Goal: Task Accomplishment & Management: Manage account settings

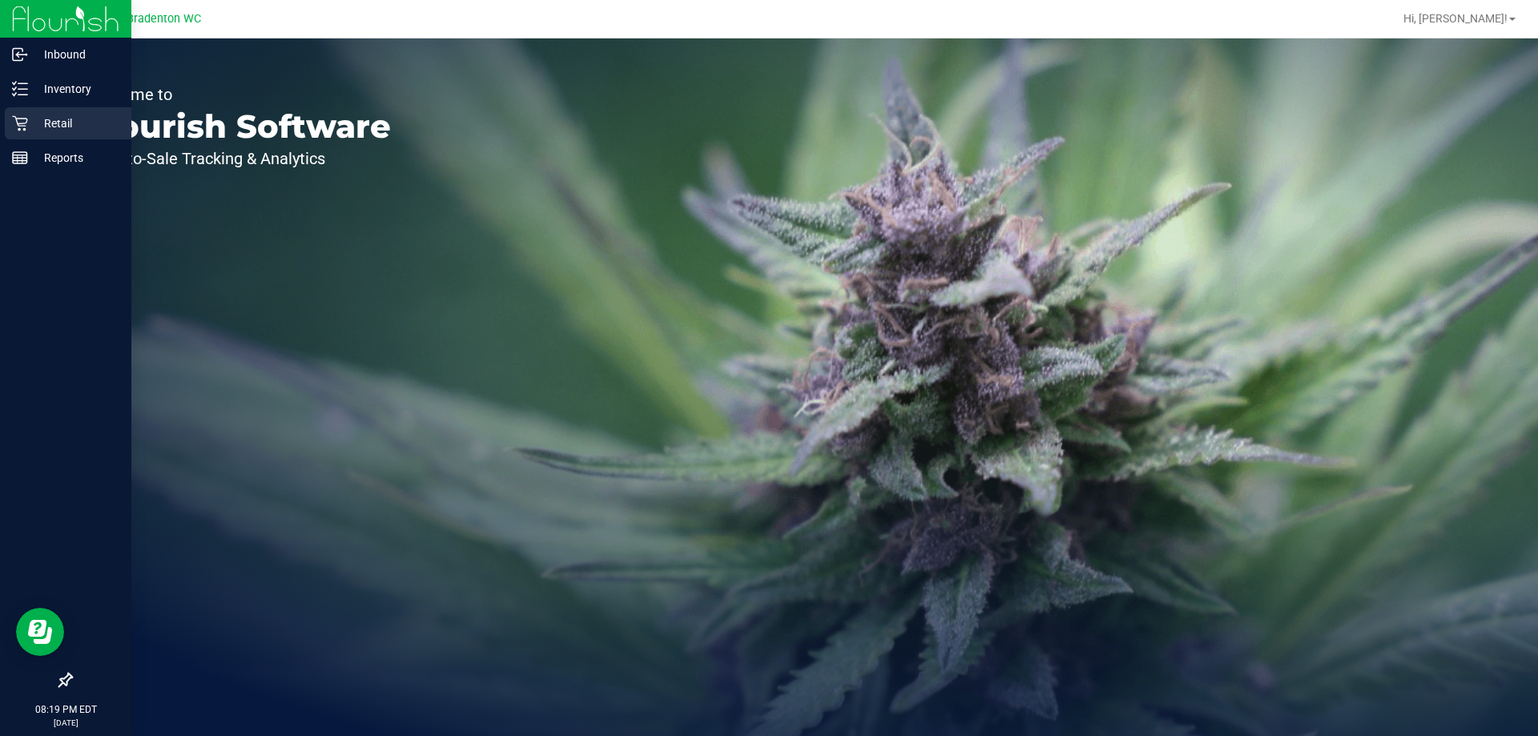
click at [52, 123] on p "Retail" at bounding box center [76, 123] width 96 height 19
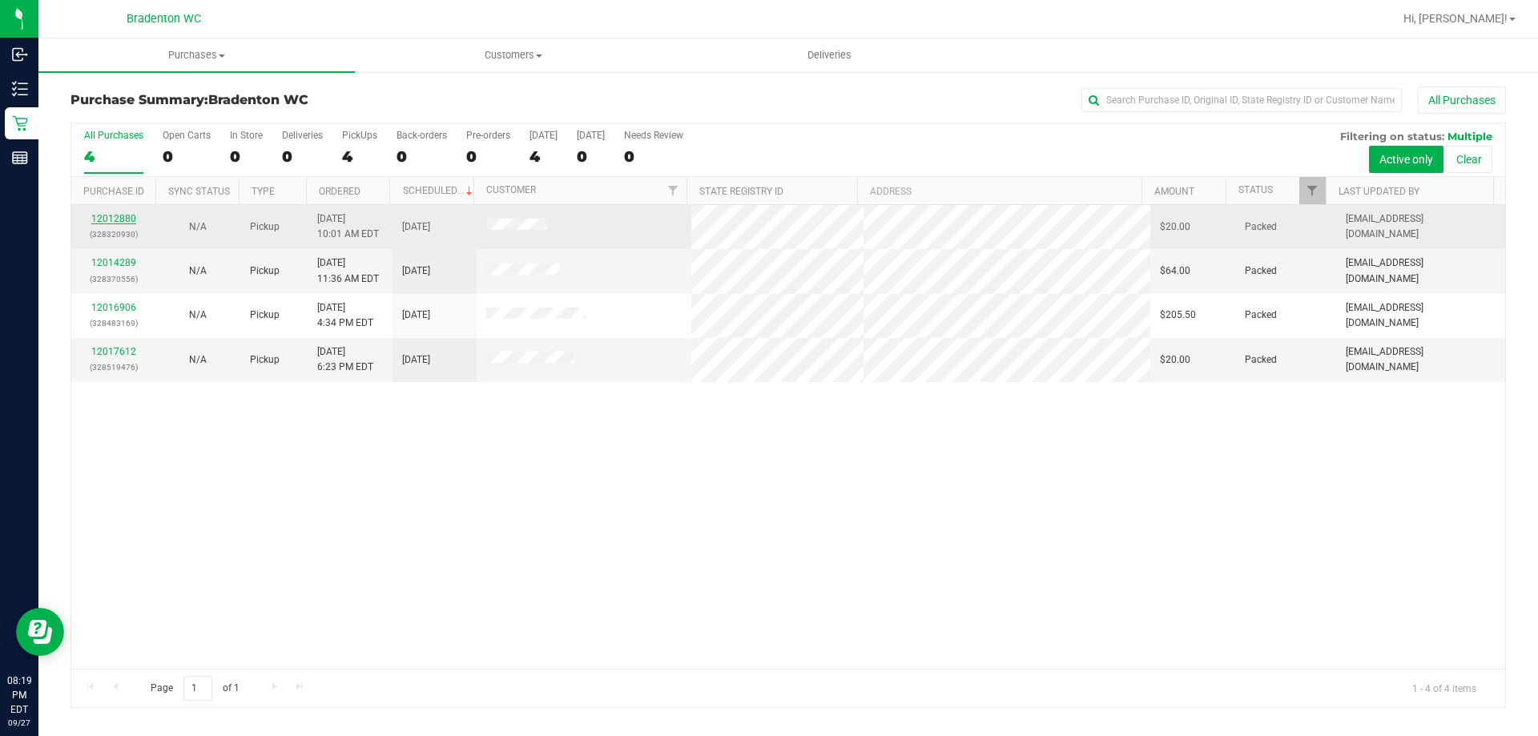
click at [123, 217] on link "12012880" at bounding box center [113, 218] width 45 height 11
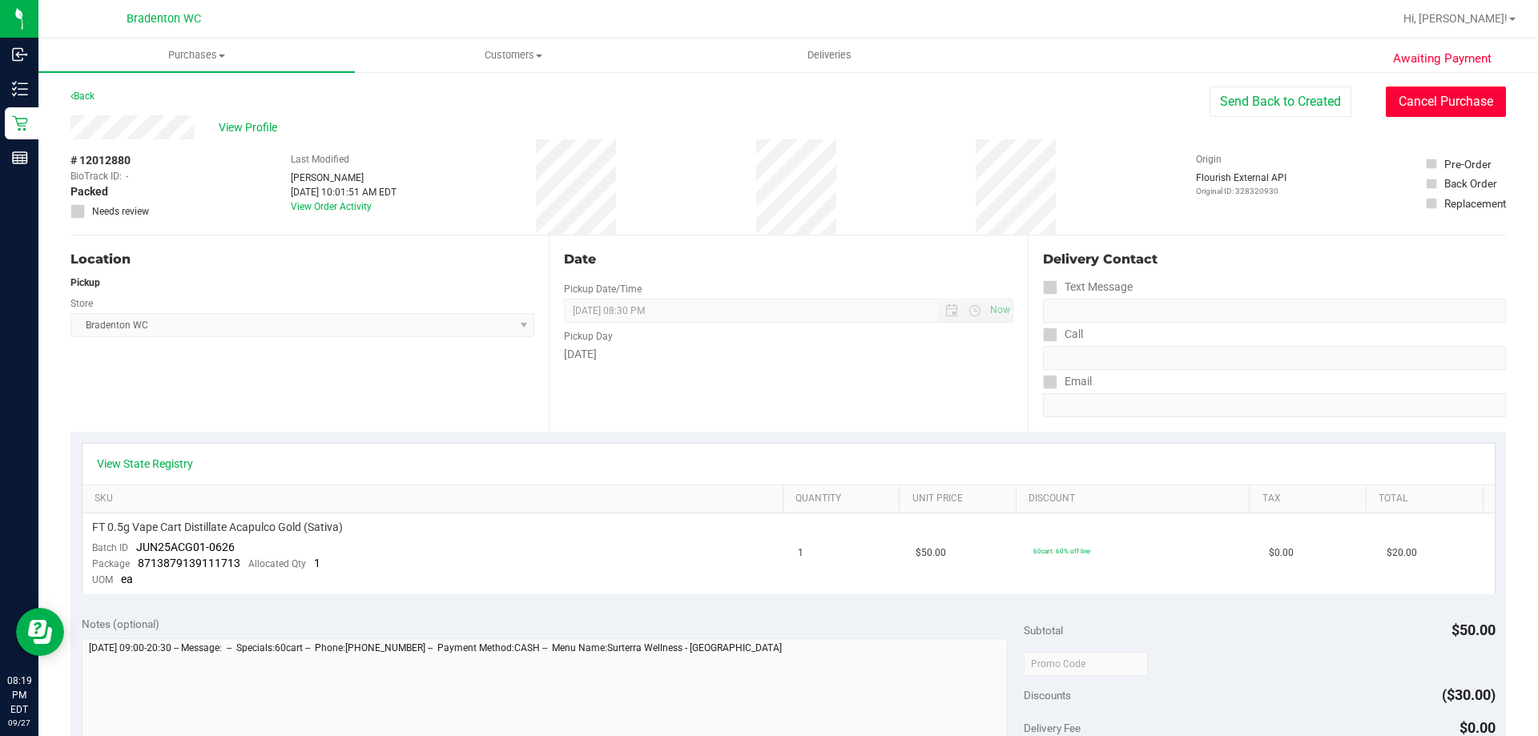
click at [1414, 109] on button "Cancel Purchase" at bounding box center [1446, 102] width 120 height 30
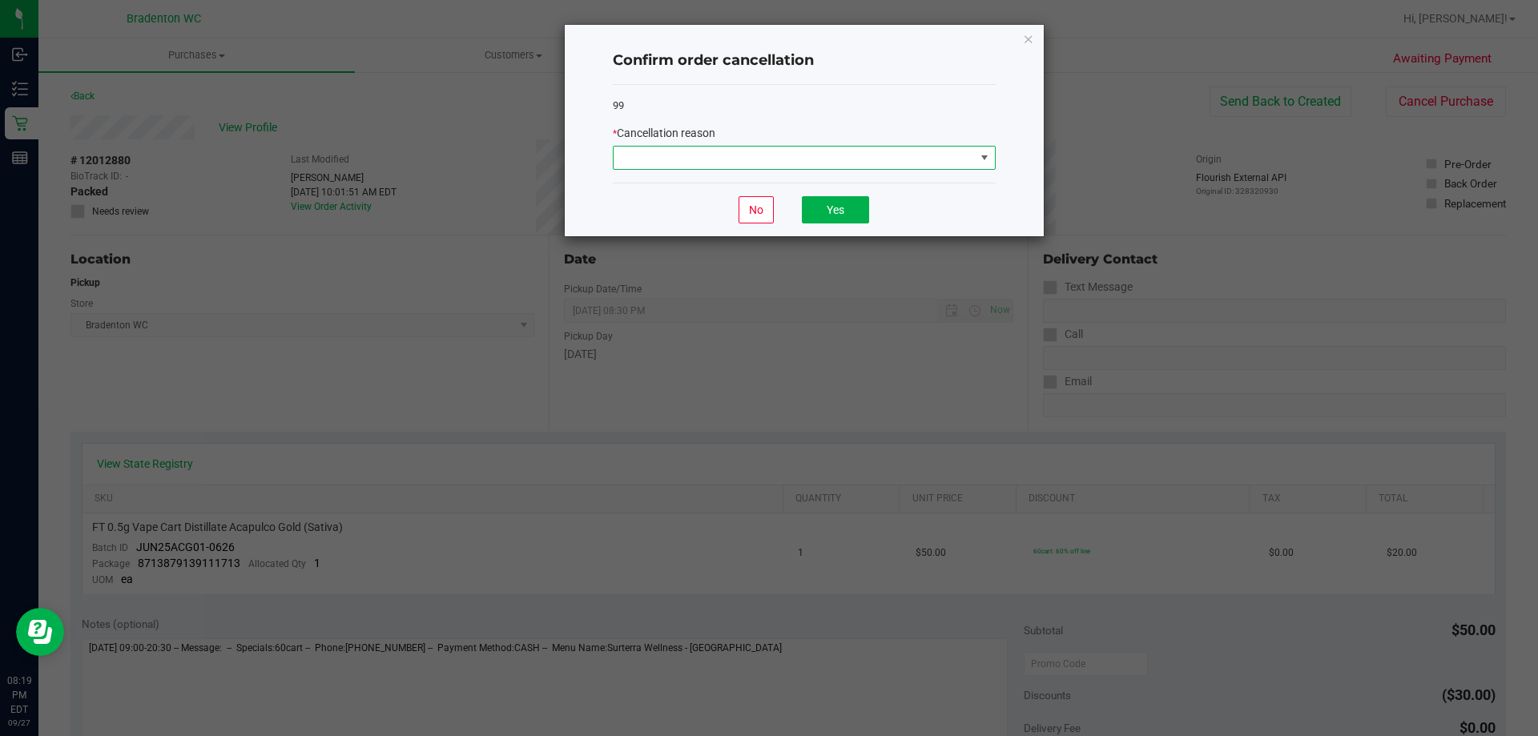
click at [983, 152] on span at bounding box center [984, 157] width 13 height 13
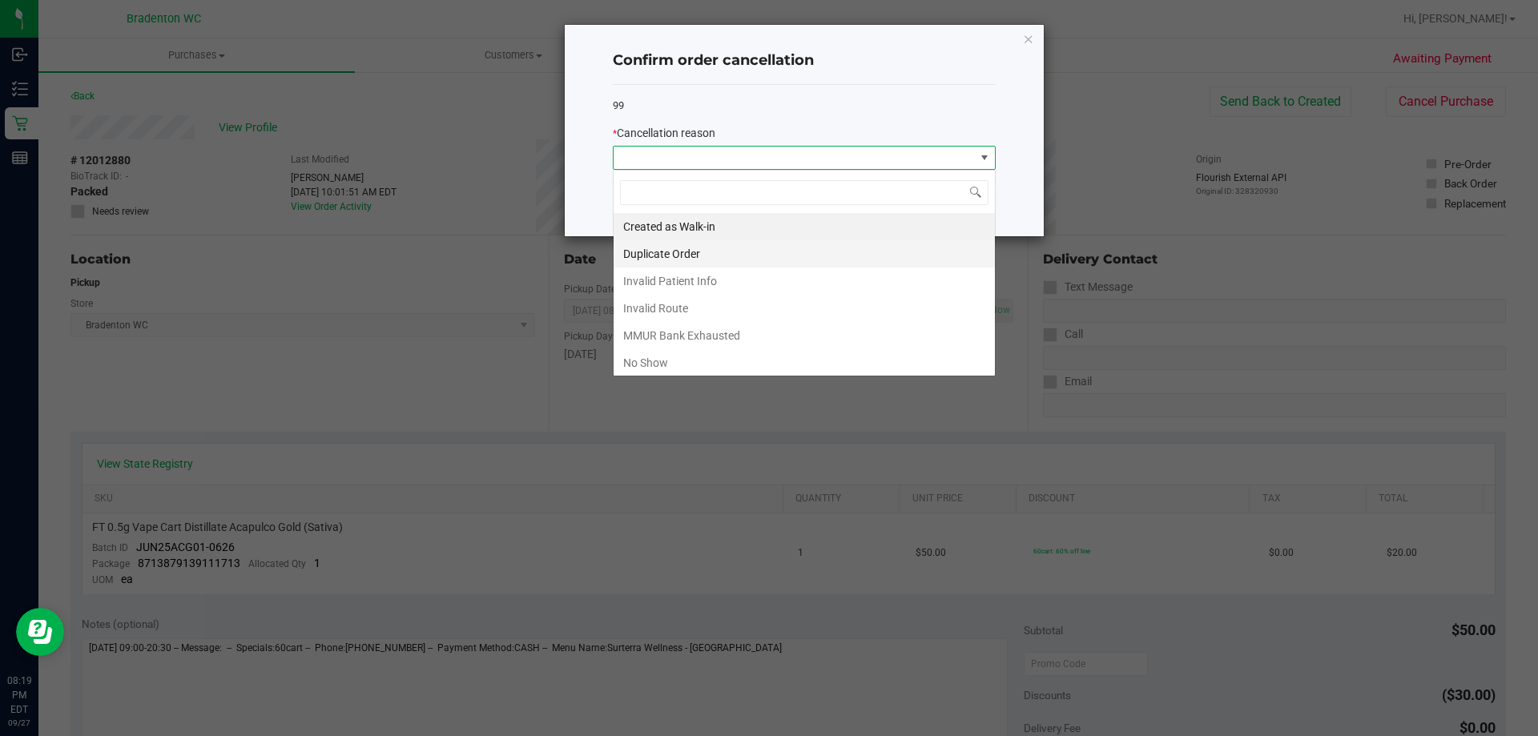
scroll to position [24, 383]
click at [667, 354] on li "No Show" at bounding box center [804, 362] width 381 height 27
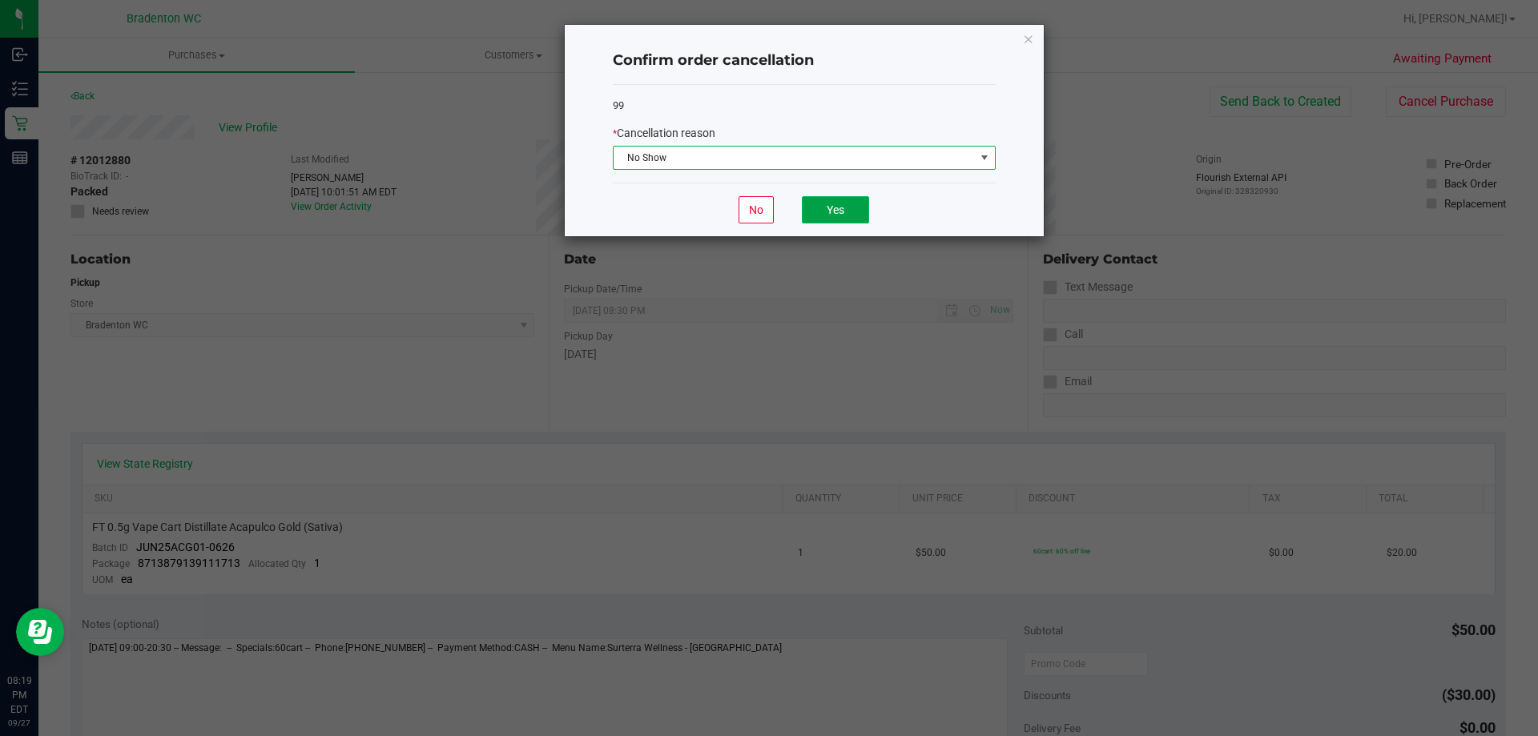
click at [813, 211] on button "Yes" at bounding box center [835, 209] width 67 height 27
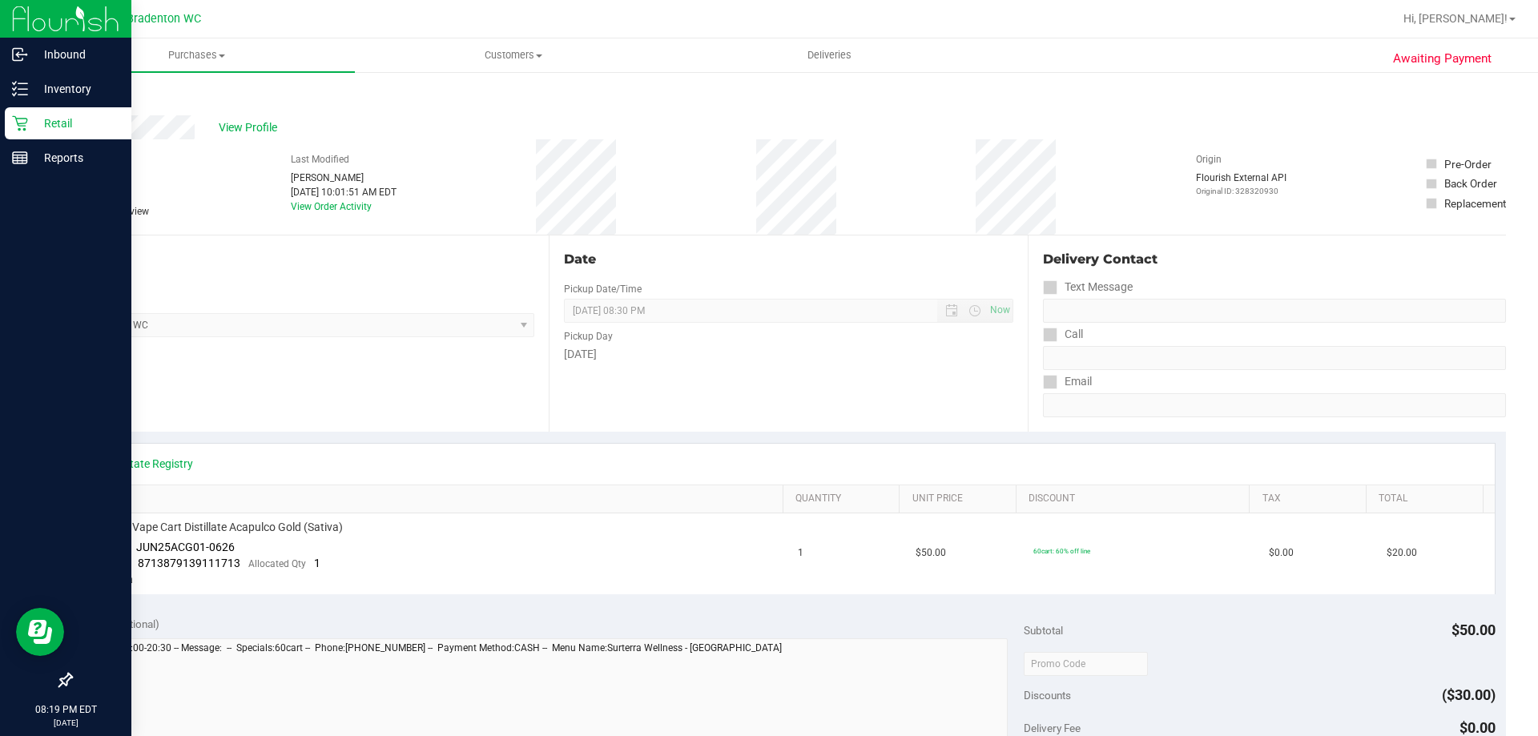
click at [21, 127] on icon at bounding box center [20, 123] width 16 height 16
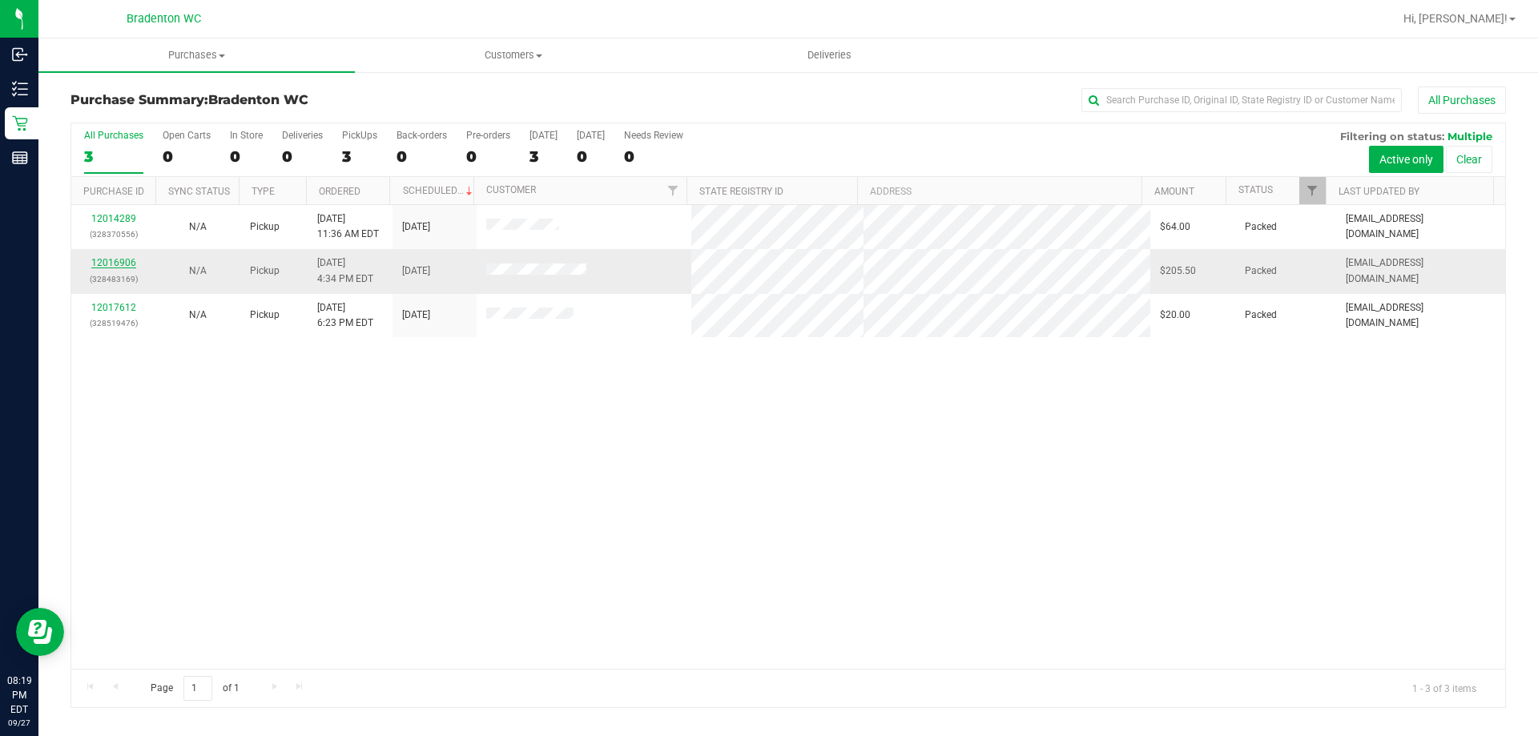
click at [113, 260] on link "12016906" at bounding box center [113, 262] width 45 height 11
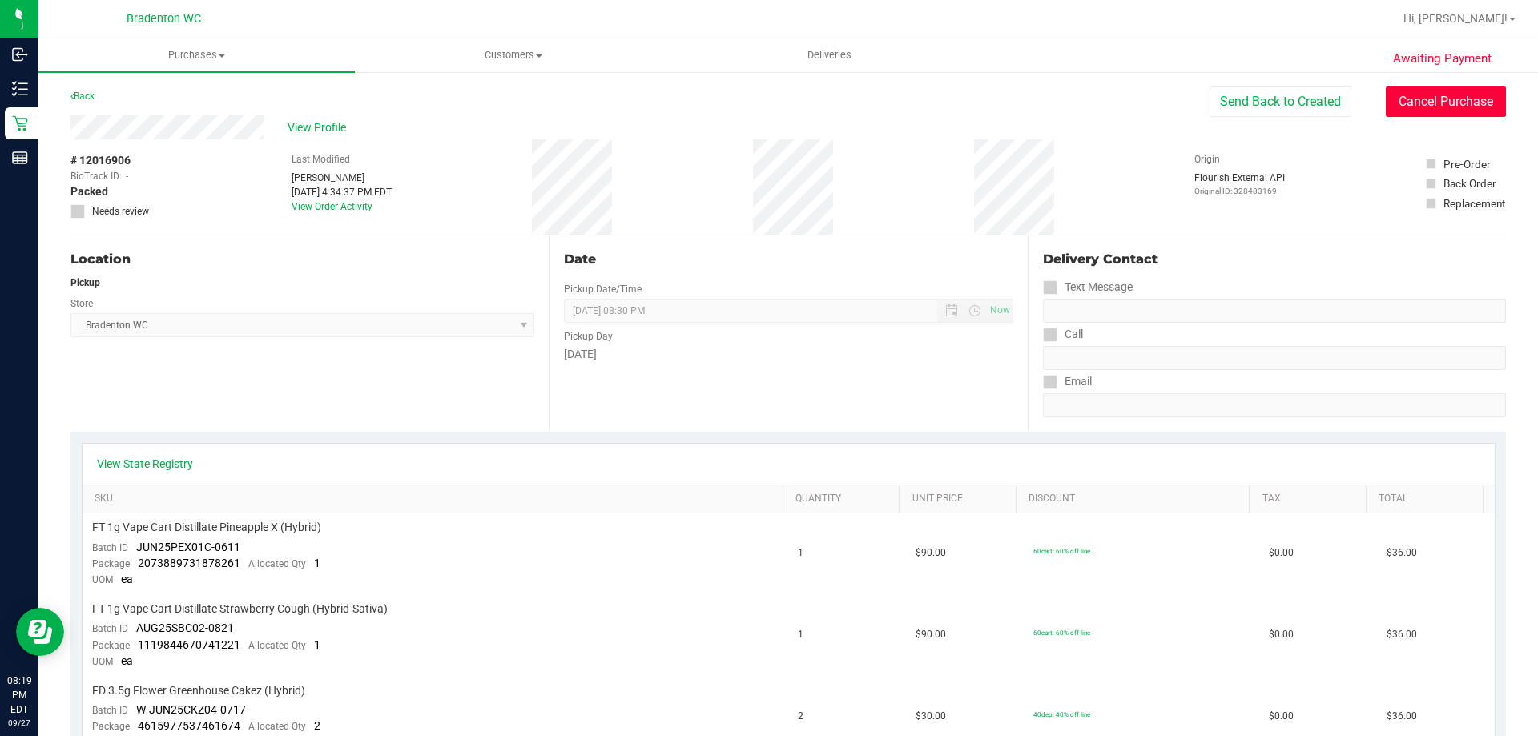
click at [1418, 95] on button "Cancel Purchase" at bounding box center [1446, 102] width 120 height 30
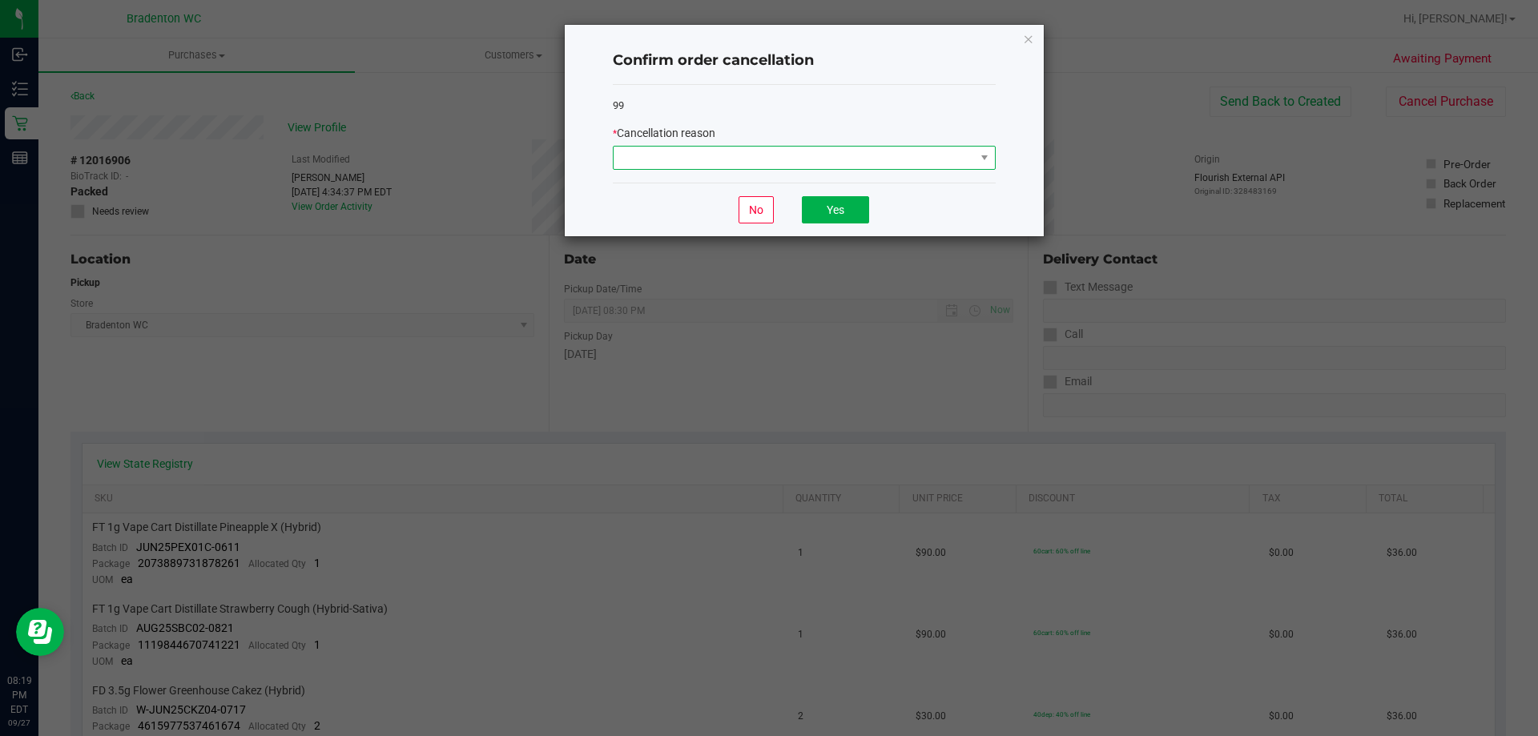
click at [969, 156] on span at bounding box center [794, 158] width 361 height 22
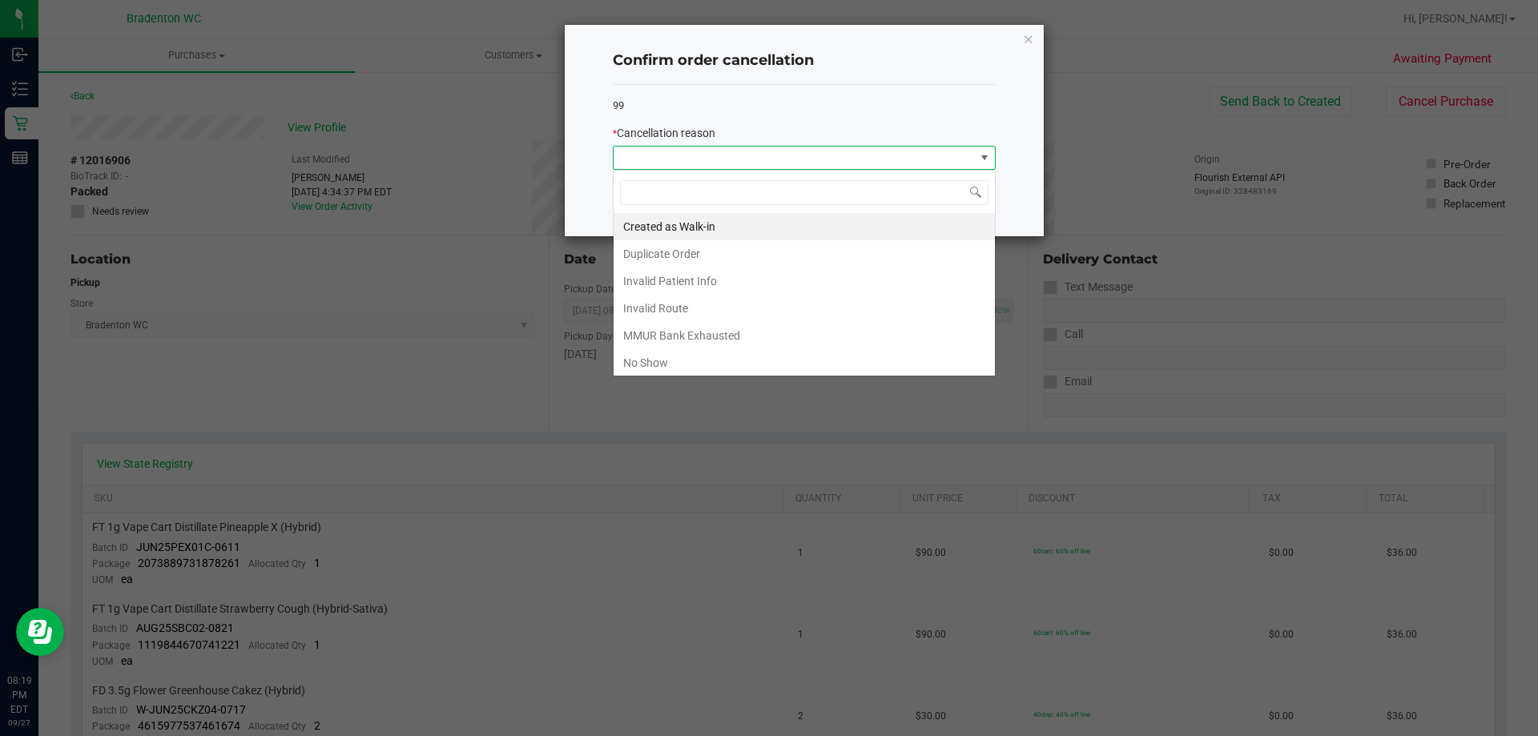
scroll to position [24, 383]
click at [662, 362] on li "No Show" at bounding box center [804, 362] width 381 height 27
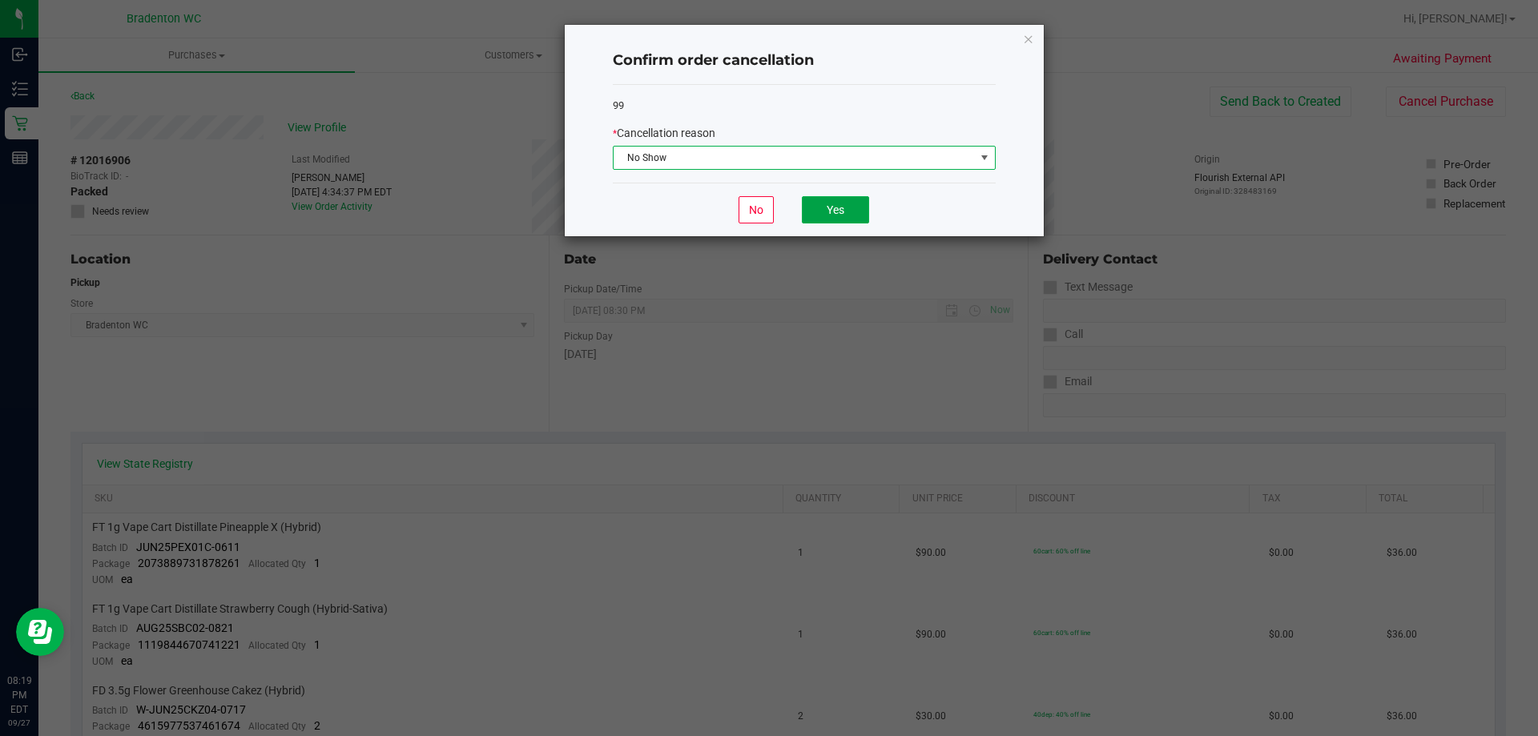
click at [867, 210] on button "Yes" at bounding box center [835, 209] width 67 height 27
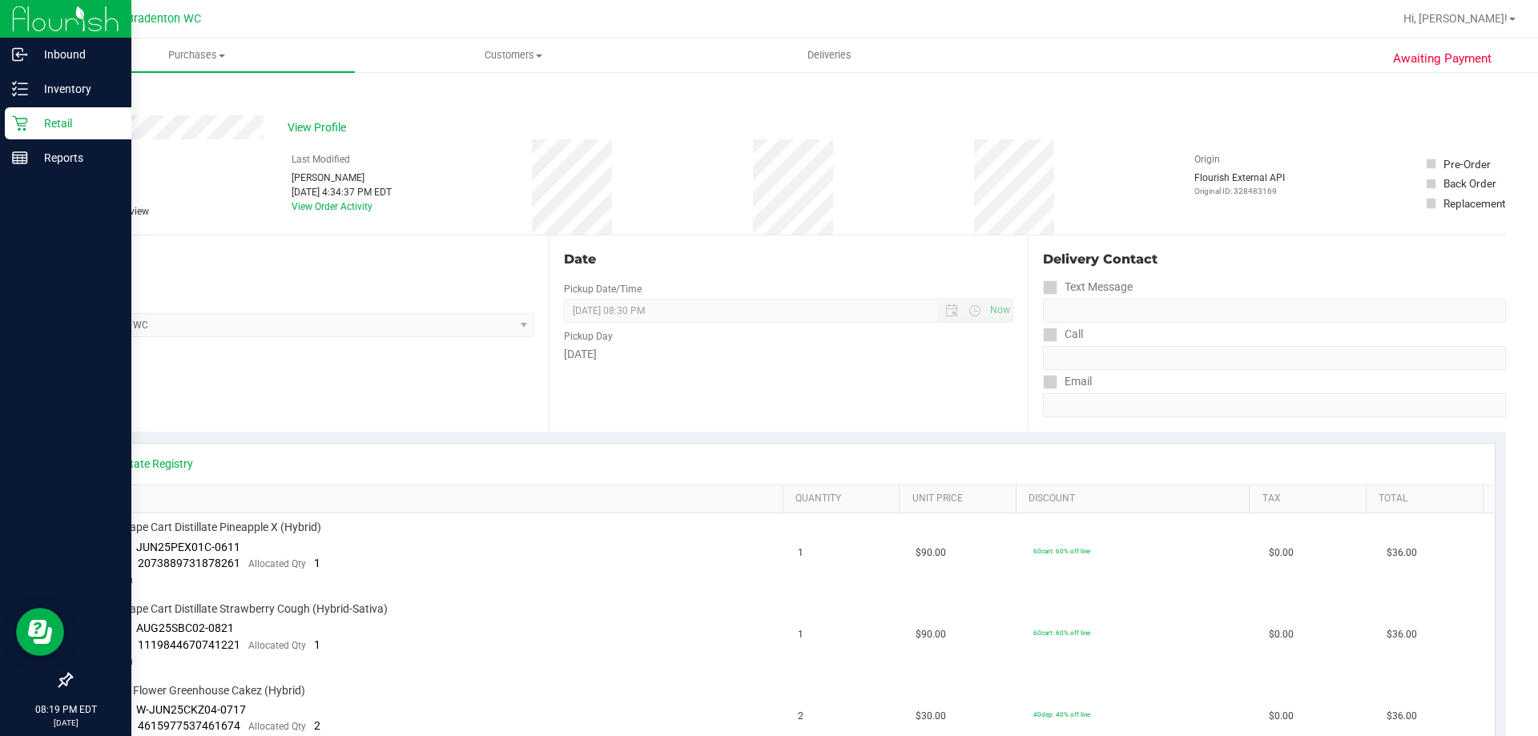
click at [32, 126] on p "Retail" at bounding box center [76, 123] width 96 height 19
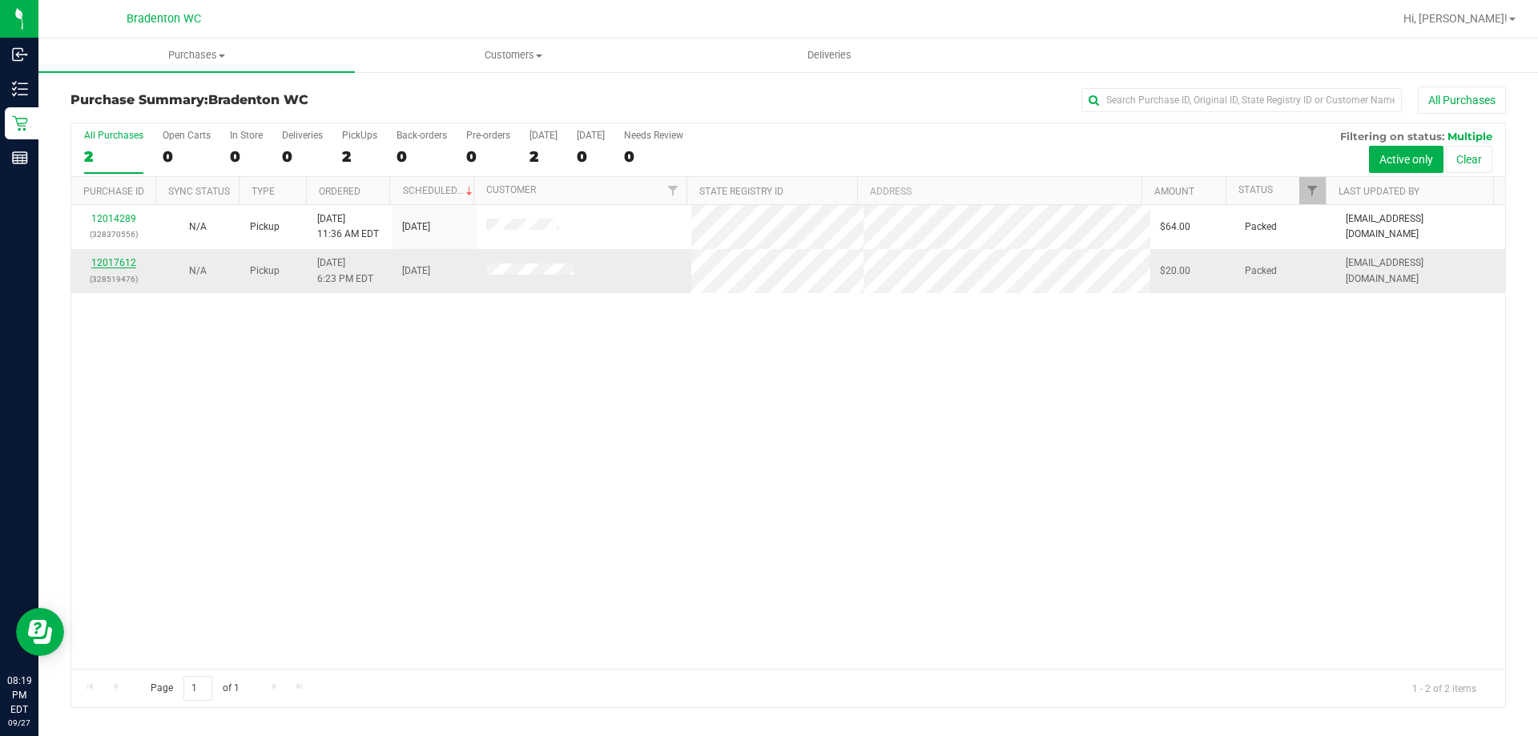
click at [123, 262] on link "12017612" at bounding box center [113, 262] width 45 height 11
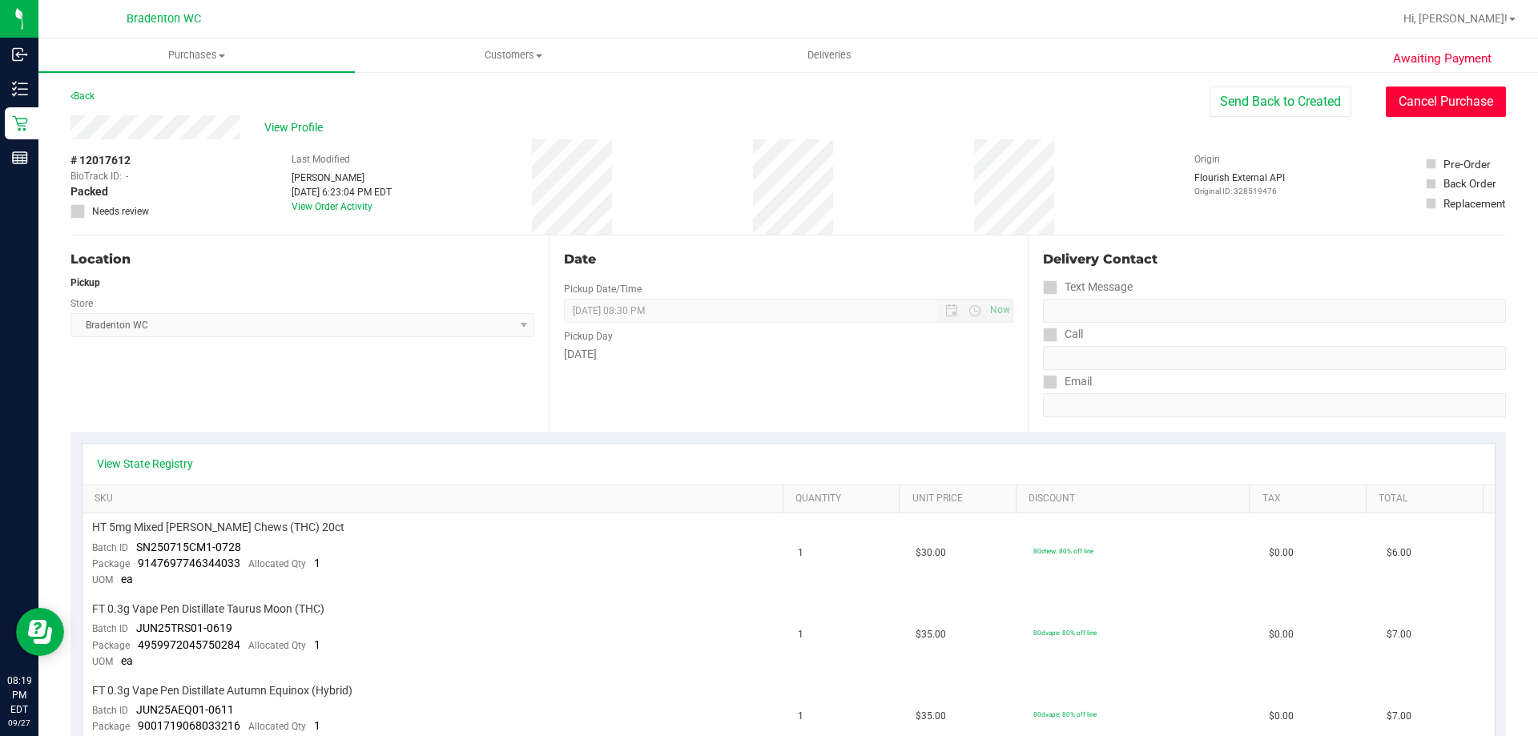
click at [1407, 107] on button "Cancel Purchase" at bounding box center [1446, 102] width 120 height 30
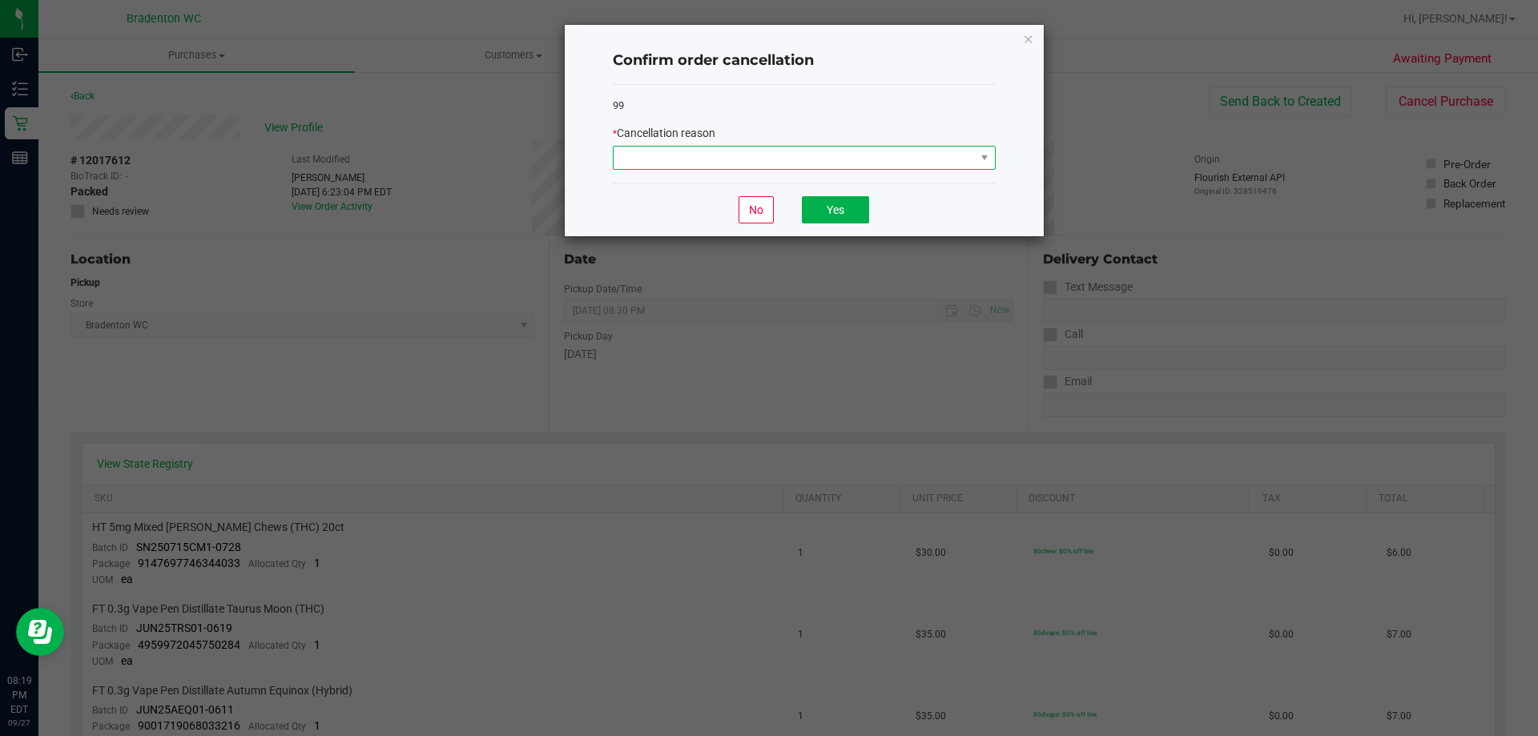
click at [969, 151] on span at bounding box center [794, 158] width 361 height 22
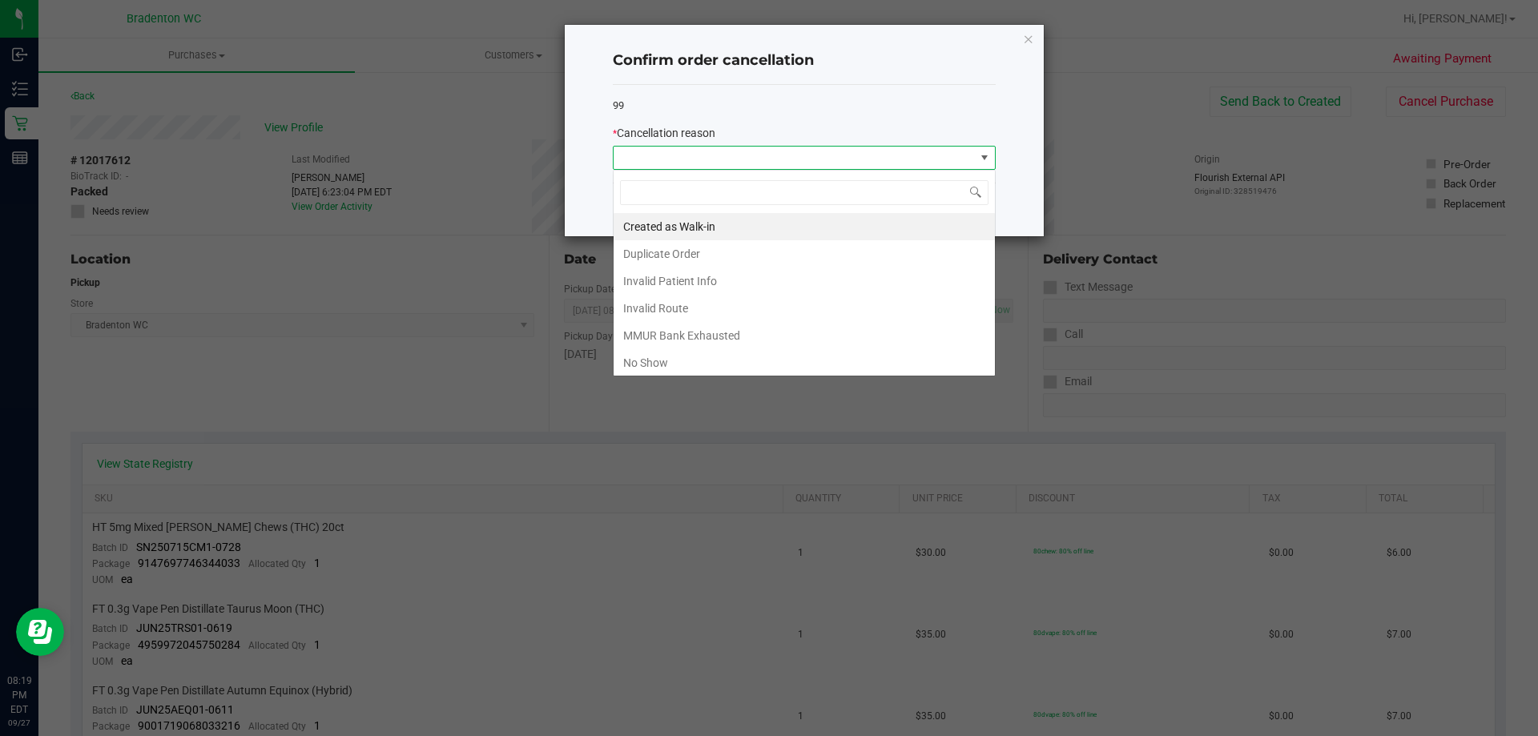
scroll to position [24, 383]
click at [648, 358] on li "No Show" at bounding box center [804, 362] width 381 height 27
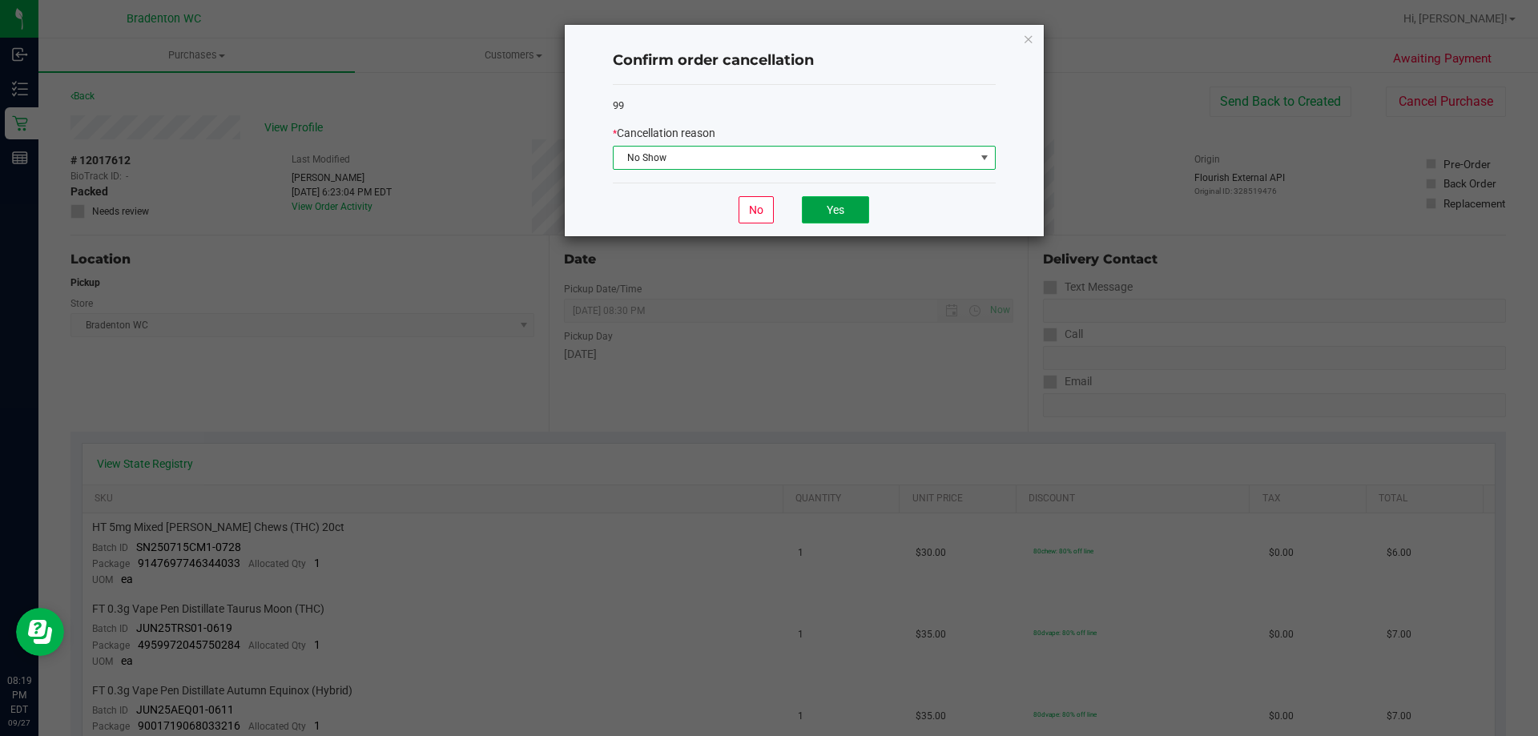
click at [863, 216] on button "Yes" at bounding box center [835, 209] width 67 height 27
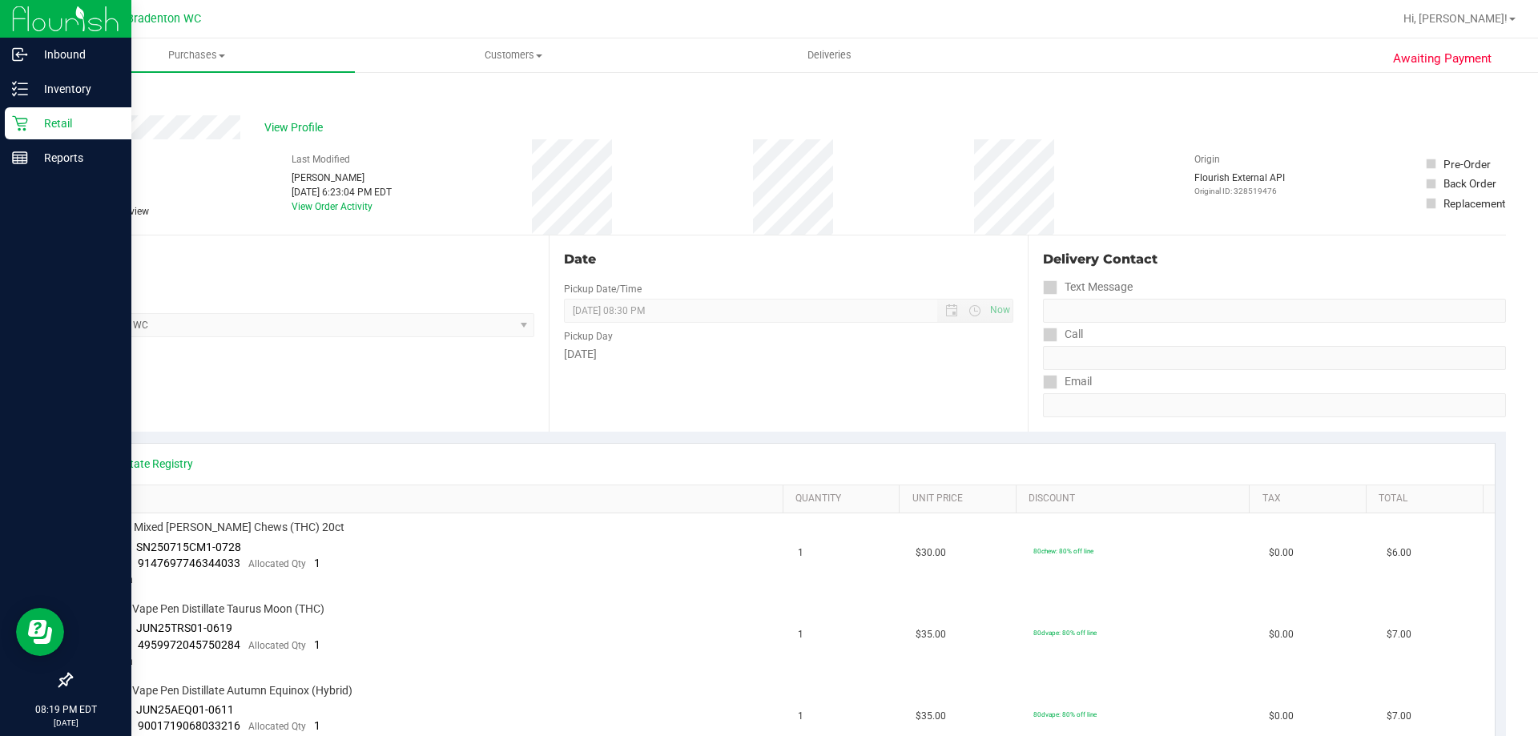
click at [21, 115] on icon at bounding box center [20, 123] width 16 height 16
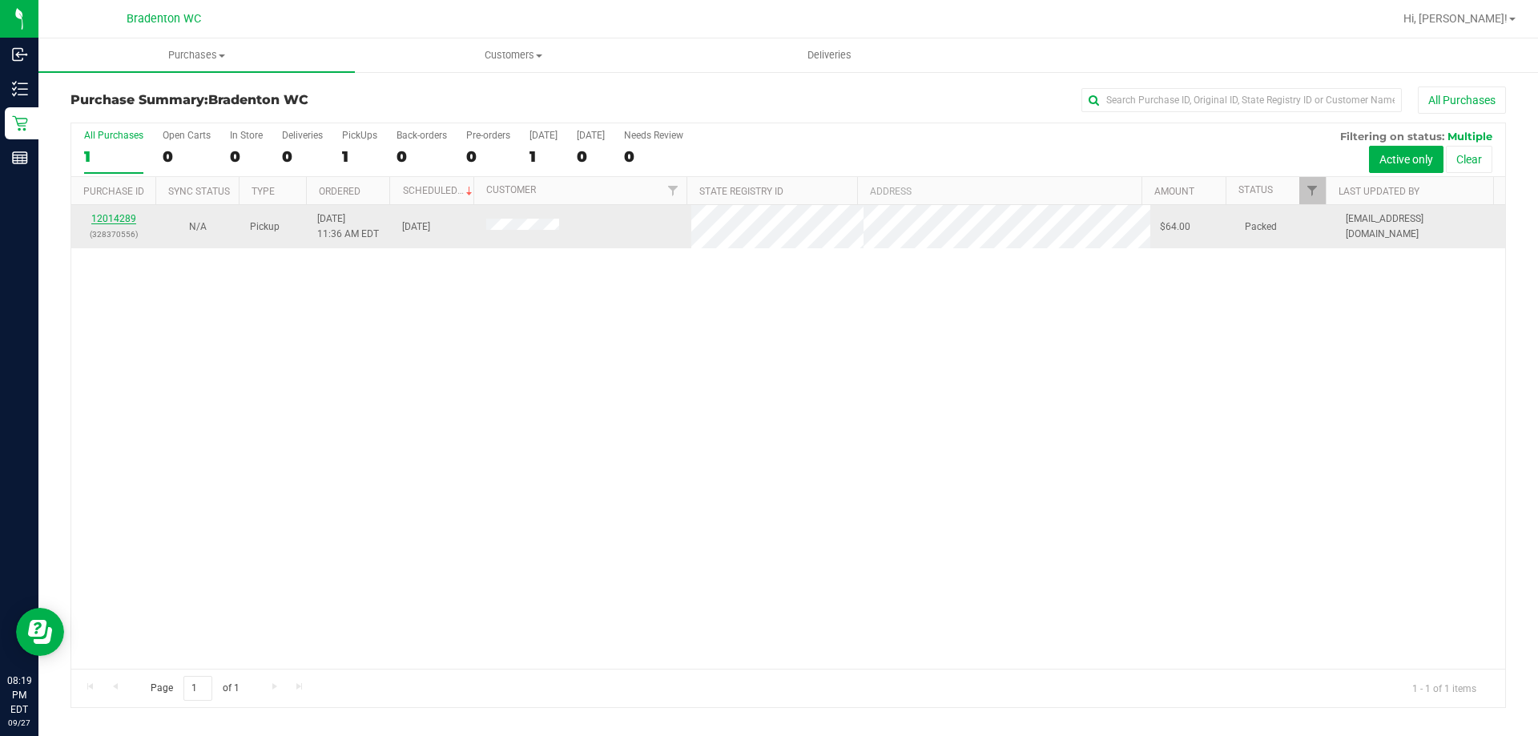
click at [130, 216] on link "12014289" at bounding box center [113, 218] width 45 height 11
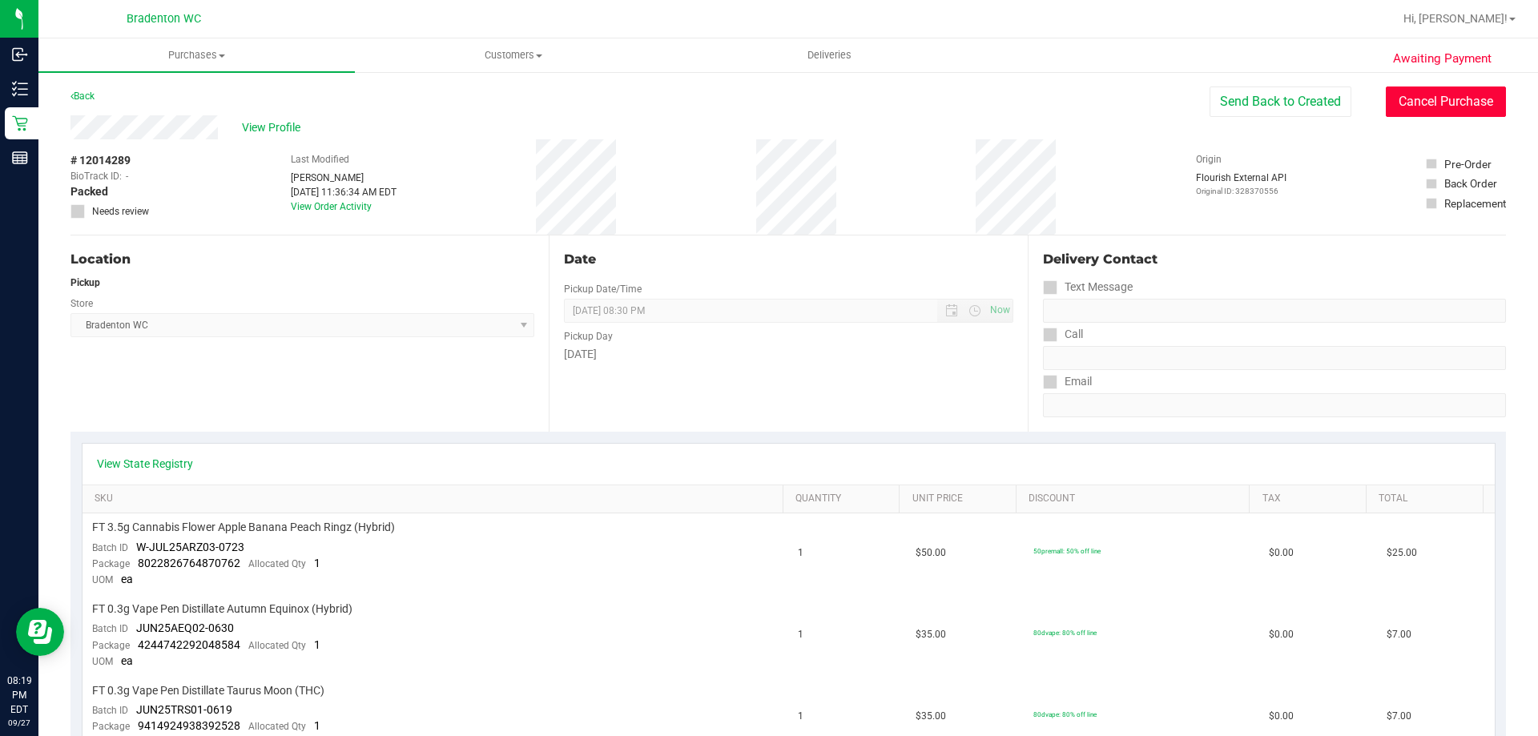
click at [1406, 103] on button "Cancel Purchase" at bounding box center [1446, 102] width 120 height 30
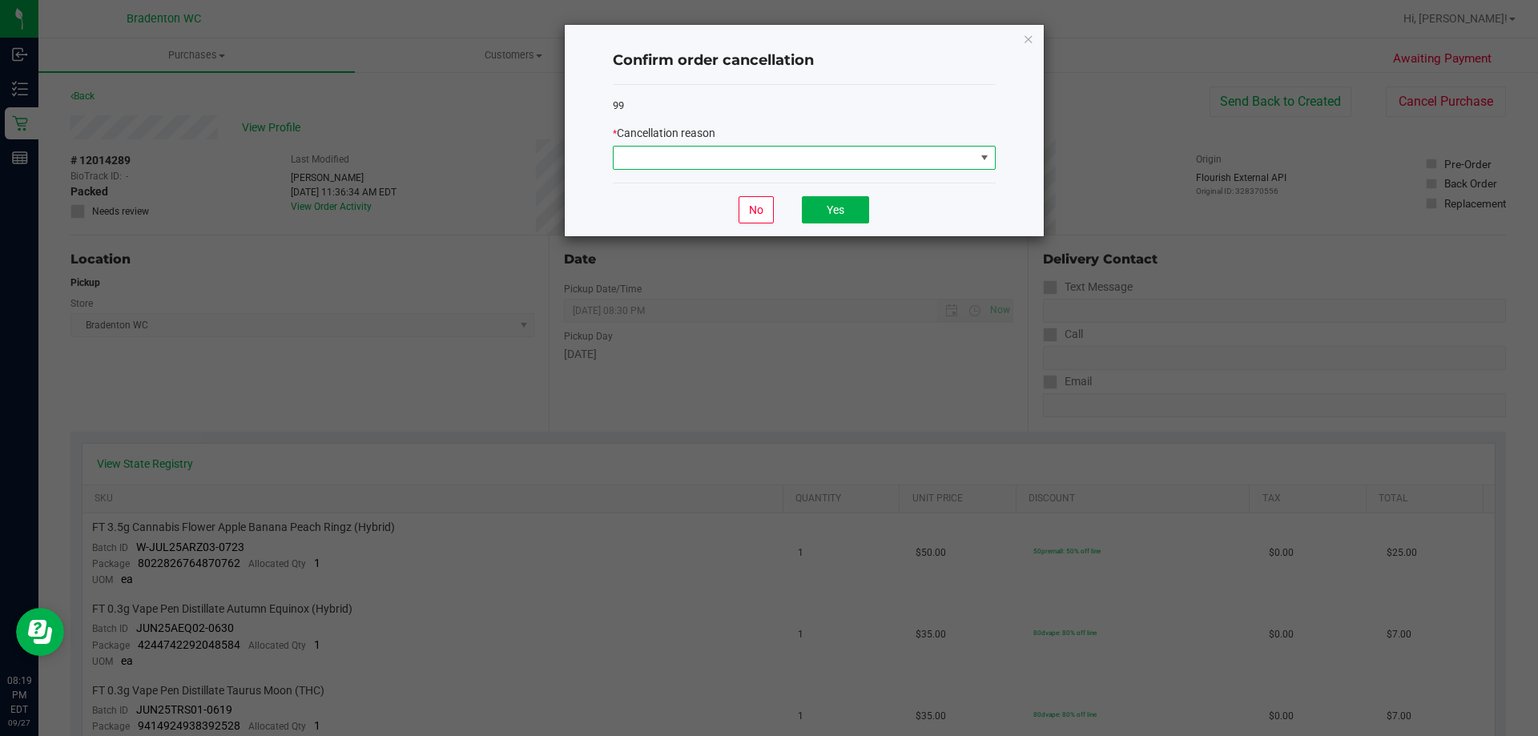
click at [898, 168] on span at bounding box center [794, 158] width 361 height 22
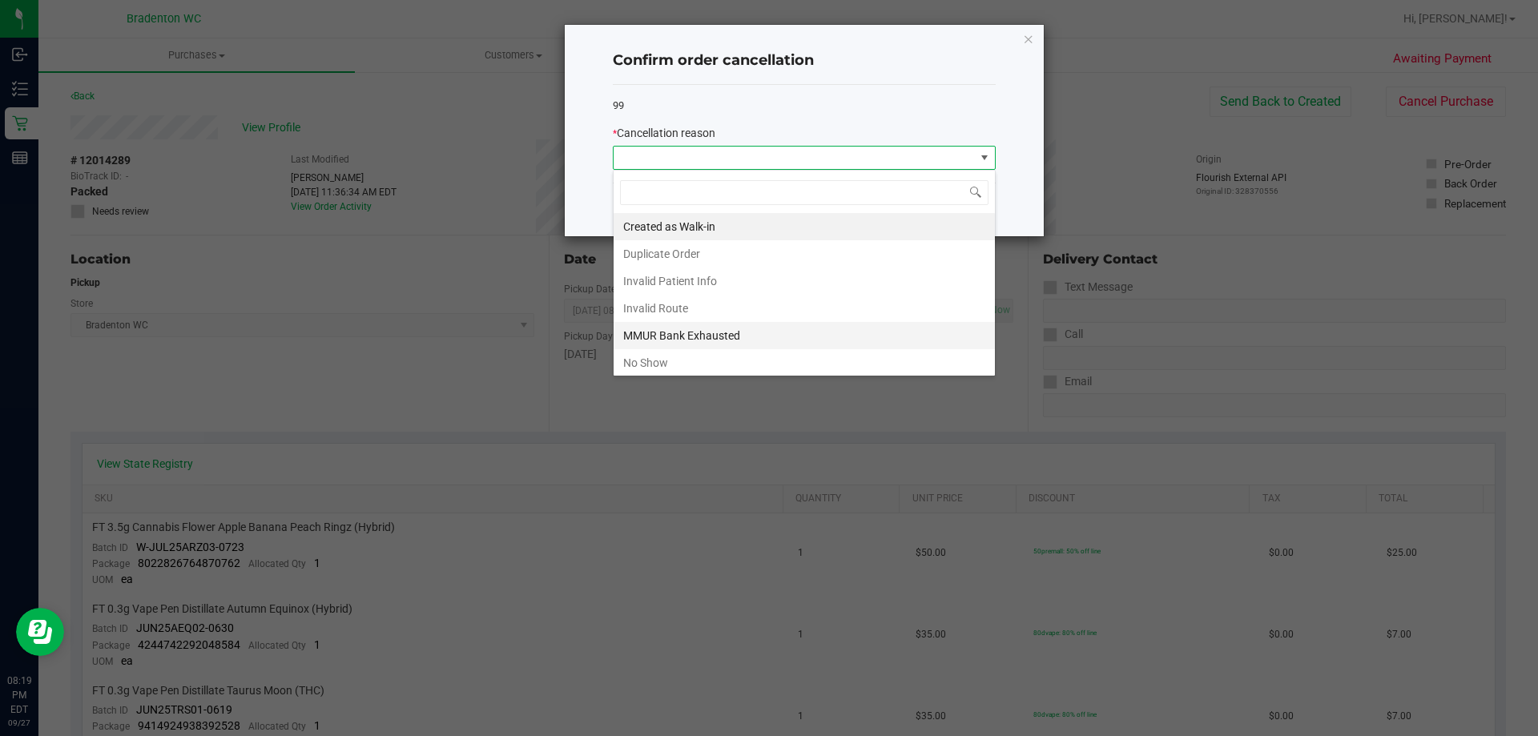
scroll to position [24, 383]
click at [696, 365] on li "No Show" at bounding box center [804, 362] width 381 height 27
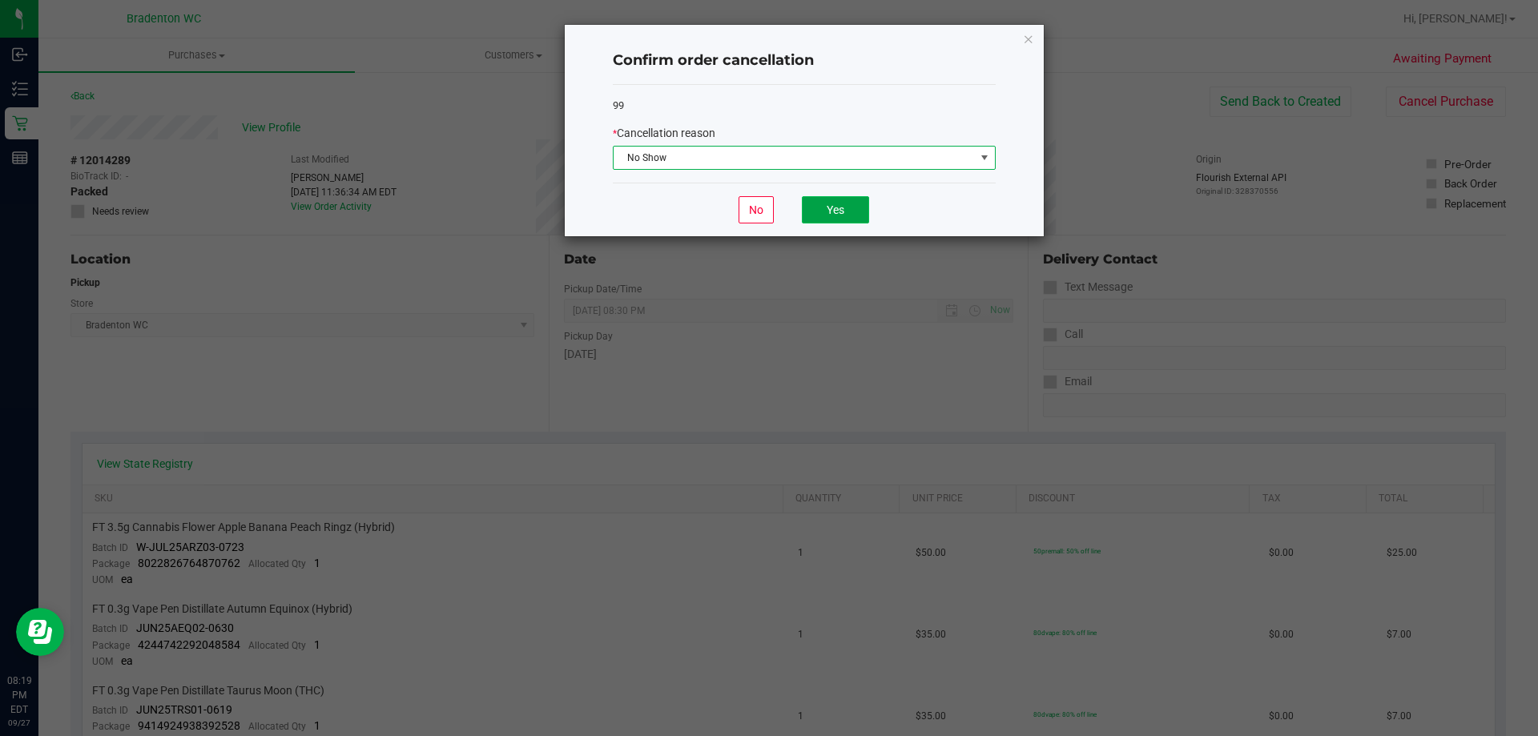
click at [825, 212] on button "Yes" at bounding box center [835, 209] width 67 height 27
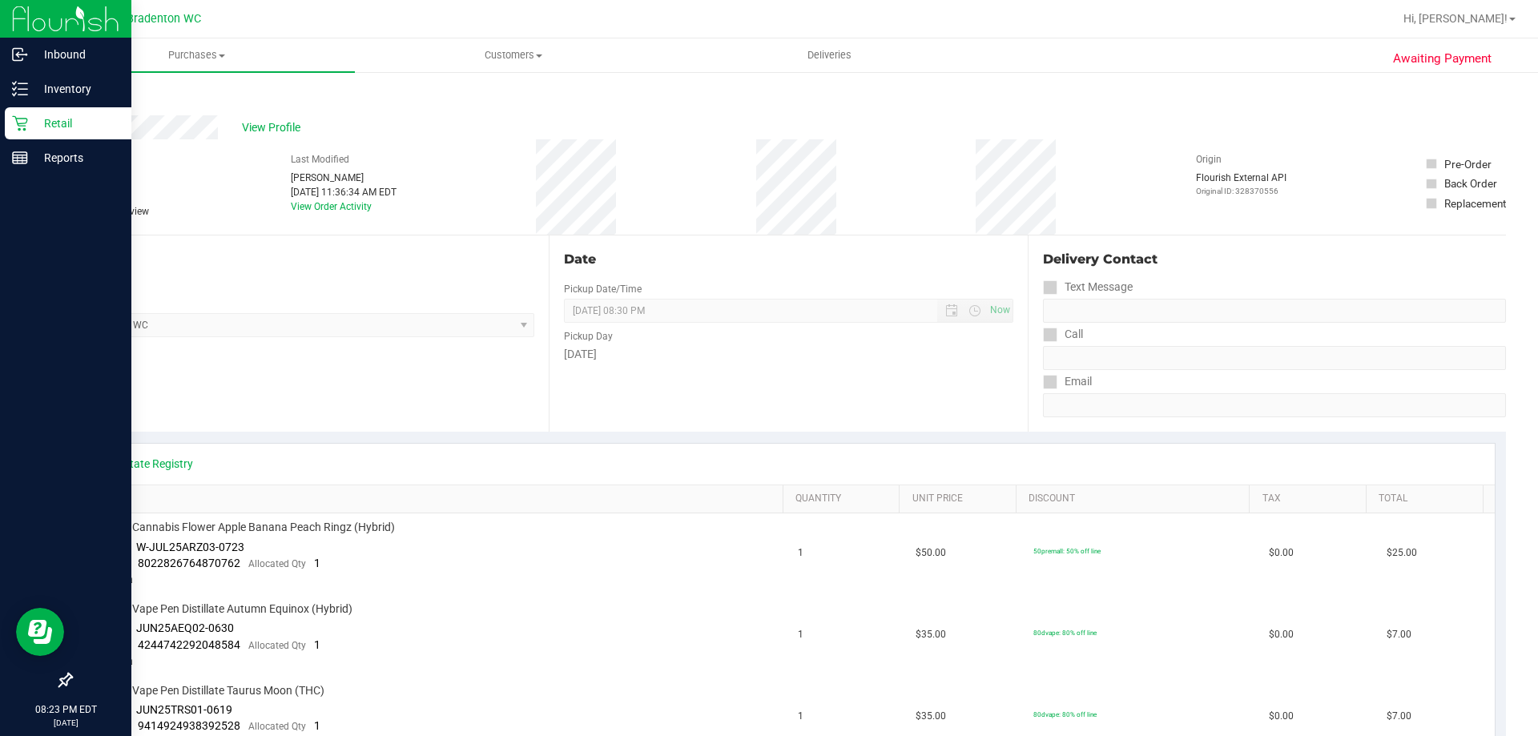
click at [14, 128] on icon at bounding box center [20, 123] width 16 height 16
